Goal: Find specific page/section: Find specific page/section

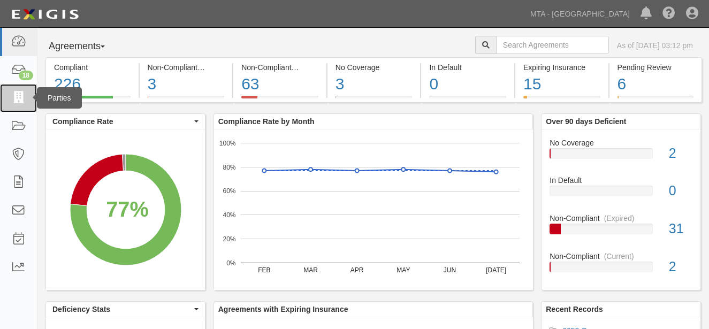
click at [15, 97] on icon at bounding box center [18, 98] width 15 height 12
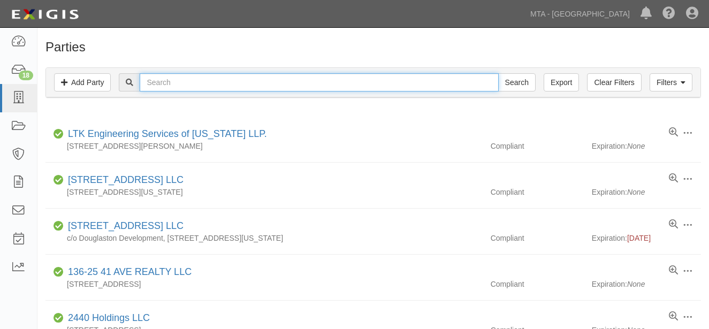
click at [154, 80] on input "text" at bounding box center [319, 82] width 359 height 18
type input "wry"
click at [498, 73] on input "Search" at bounding box center [516, 82] width 37 height 18
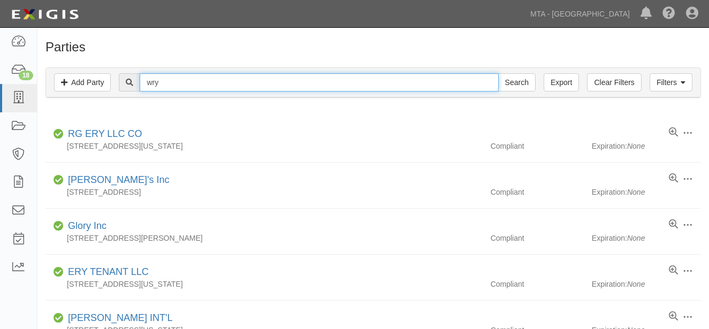
click at [196, 80] on input "wry" at bounding box center [319, 82] width 359 height 18
type input "wry construction"
click at [498, 73] on input "Search" at bounding box center [516, 82] width 37 height 18
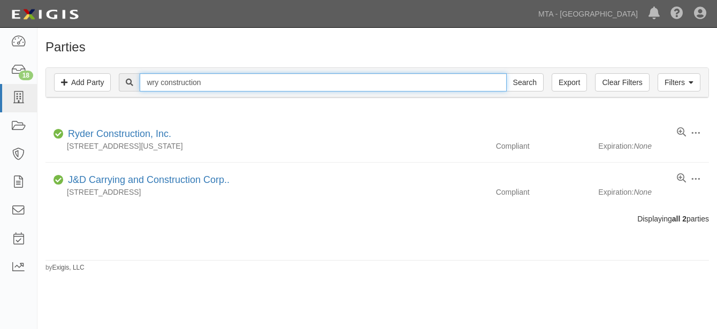
drag, startPoint x: 163, startPoint y: 83, endPoint x: 328, endPoint y: 83, distance: 165.4
click at [328, 83] on input "wry construction" at bounding box center [323, 82] width 367 height 18
type input "wry"
click at [506, 73] on input "Search" at bounding box center [524, 82] width 37 height 18
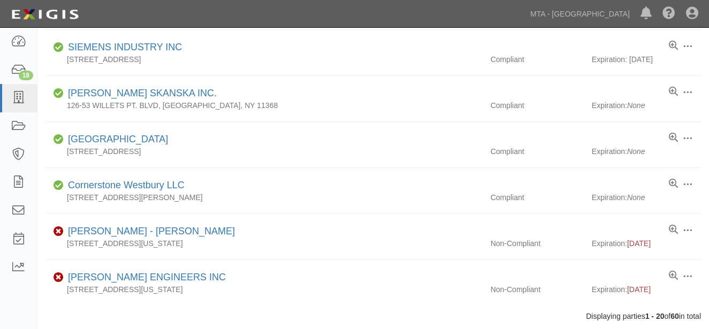
scroll to position [803, 0]
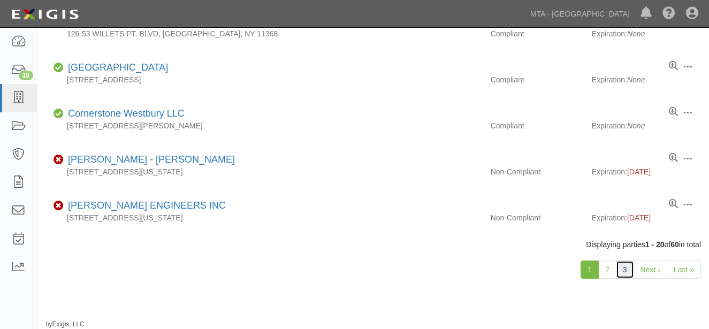
click at [630, 274] on link "3" at bounding box center [625, 270] width 18 height 18
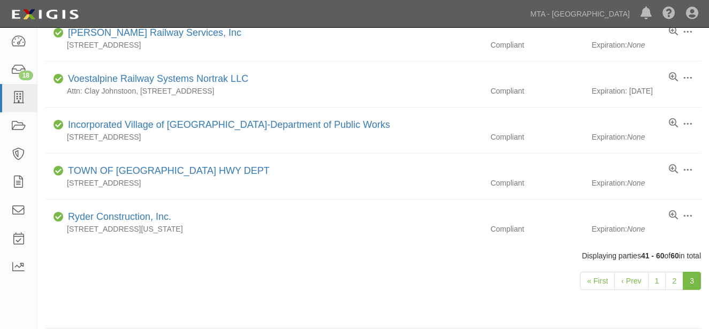
scroll to position [803, 0]
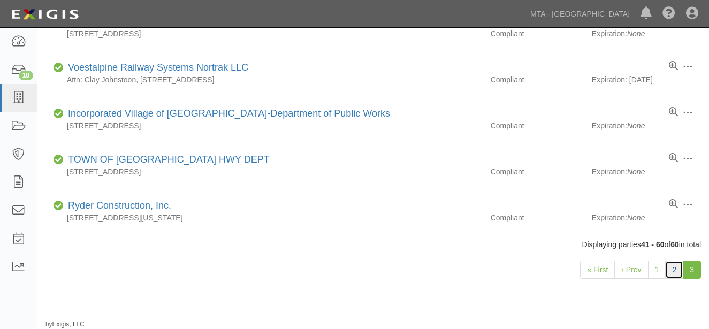
click at [678, 269] on link "2" at bounding box center [674, 270] width 18 height 18
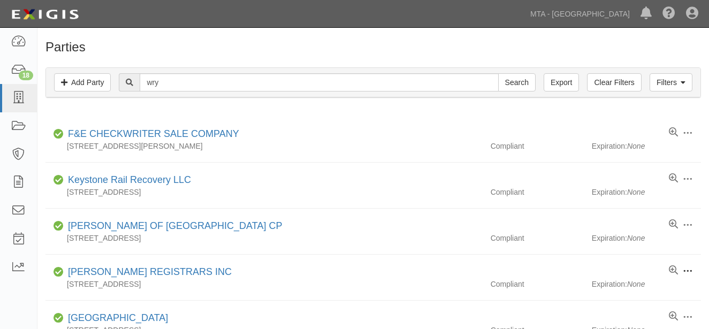
click at [678, 269] on button at bounding box center [685, 272] width 15 height 12
